Goal: Transaction & Acquisition: Purchase product/service

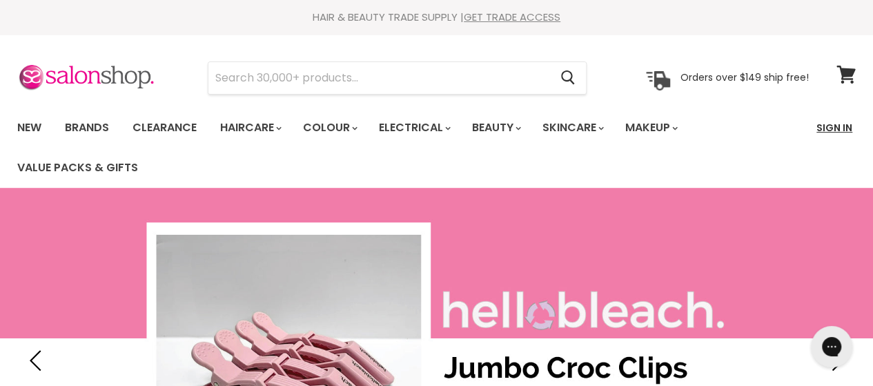
click at [828, 128] on link "Sign In" at bounding box center [834, 127] width 52 height 29
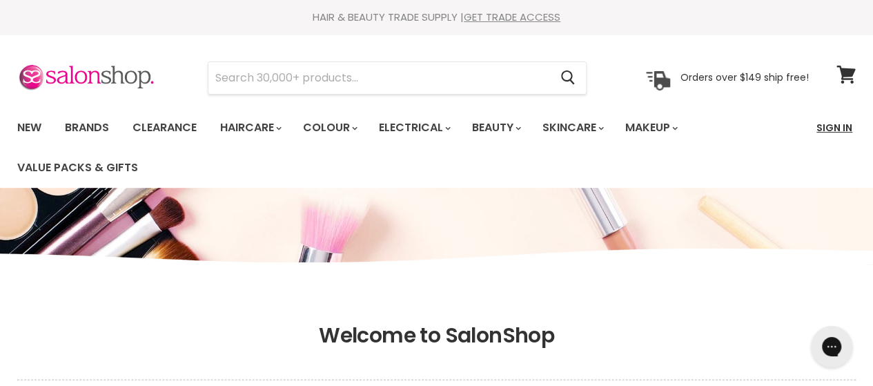
click at [826, 125] on link "Sign In" at bounding box center [834, 127] width 52 height 29
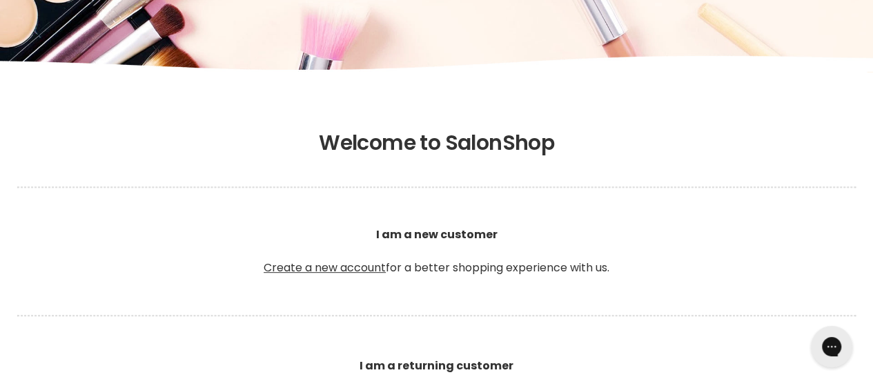
scroll to position [567, 0]
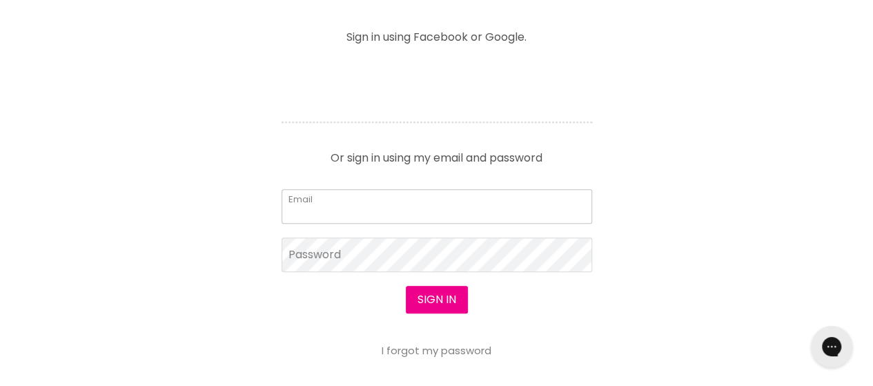
click at [392, 209] on input "Email" at bounding box center [436, 206] width 310 height 34
type input "haireditbychloe@gmail.com"
click at [406, 286] on button "Sign in" at bounding box center [437, 300] width 62 height 28
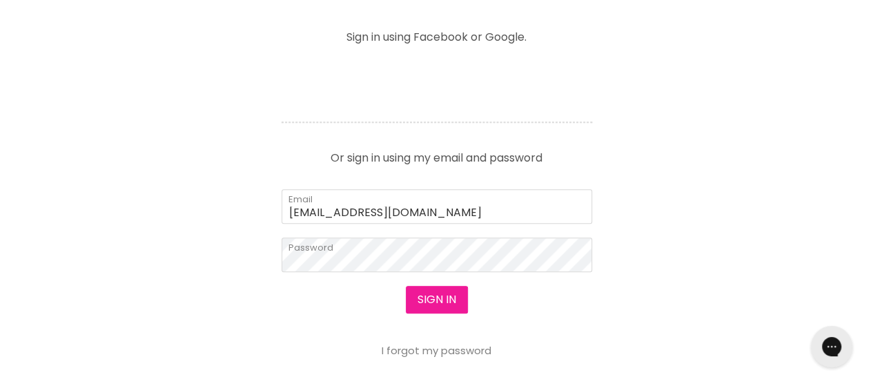
click at [432, 292] on button "Sign in" at bounding box center [437, 300] width 62 height 28
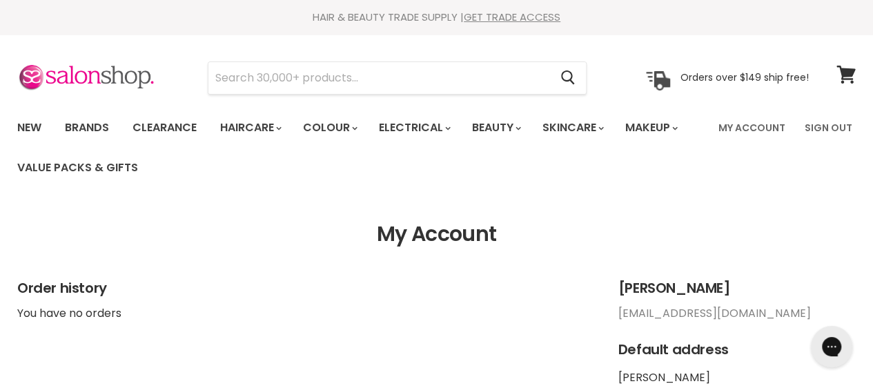
click at [577, 300] on div "Order history You have no orders" at bounding box center [303, 299] width 573 height 39
click at [230, 79] on input "Search" at bounding box center [378, 78] width 341 height 32
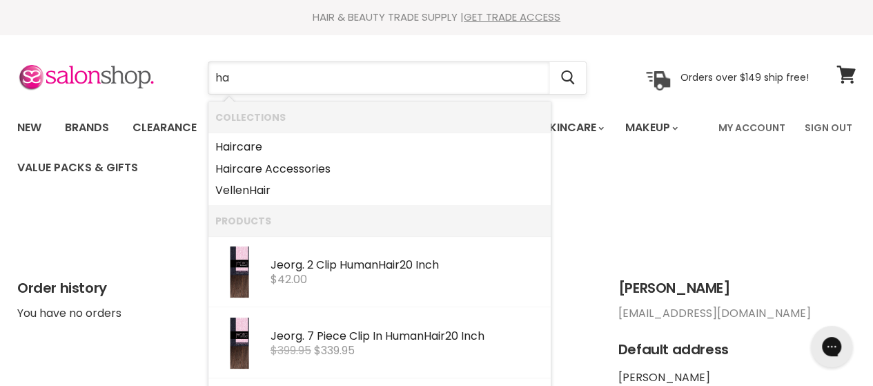
type input "h"
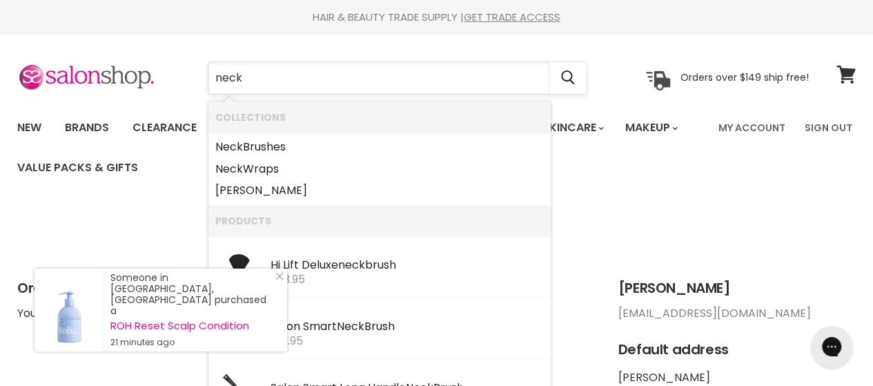
type input "Neck Brushes"
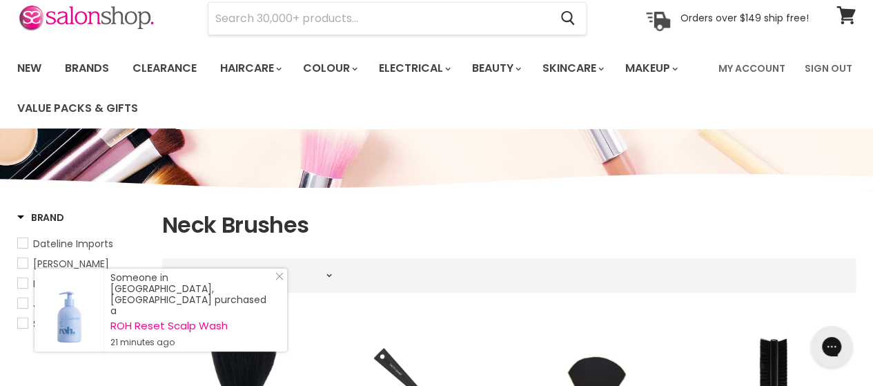
scroll to position [33, 0]
